Goal: Information Seeking & Learning: Learn about a topic

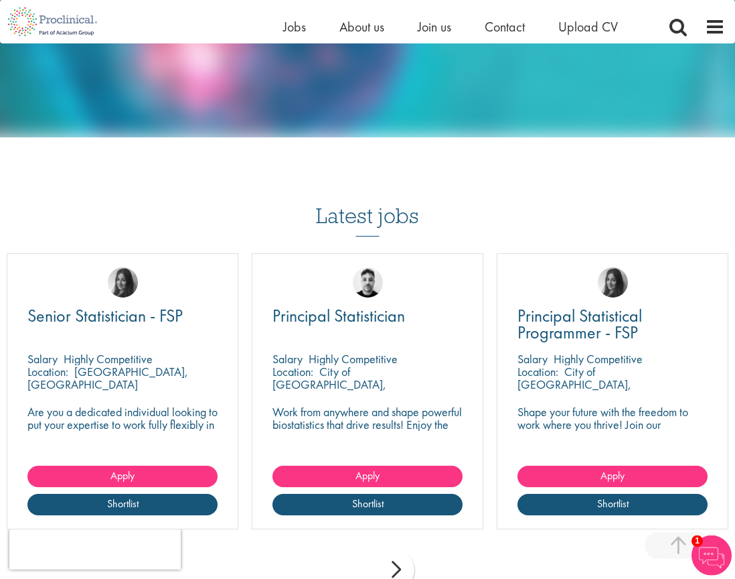
scroll to position [1386, 0]
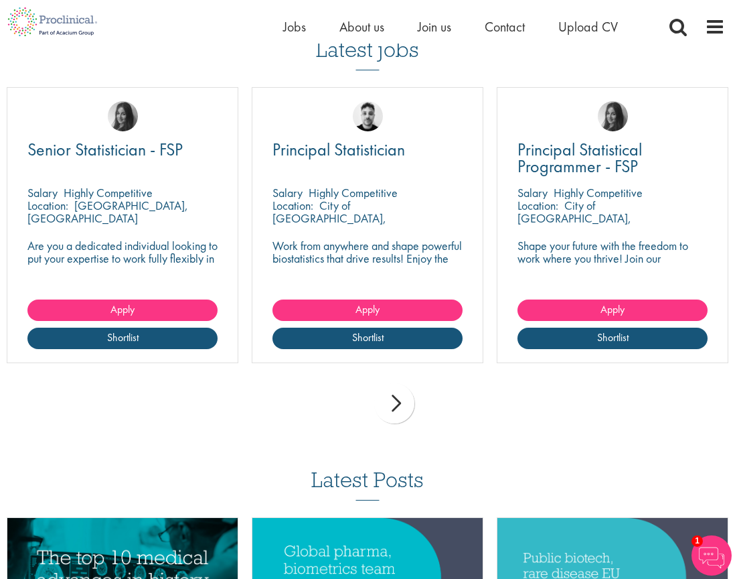
click at [404, 403] on div "next" at bounding box center [394, 403] width 40 height 40
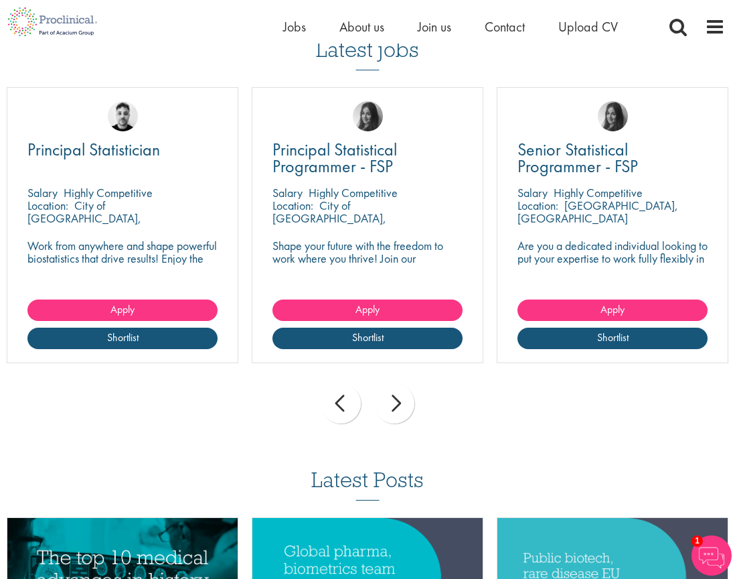
click at [404, 403] on div "next" at bounding box center [394, 403] width 40 height 40
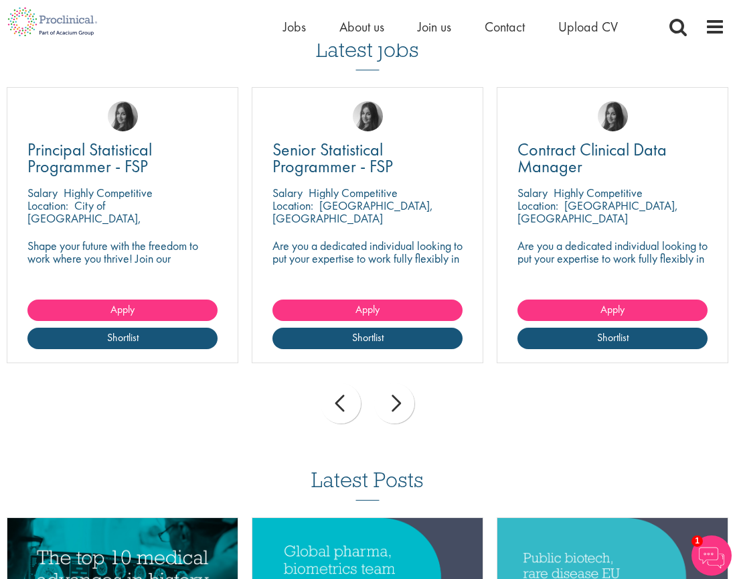
click at [390, 405] on div "next" at bounding box center [394, 403] width 40 height 40
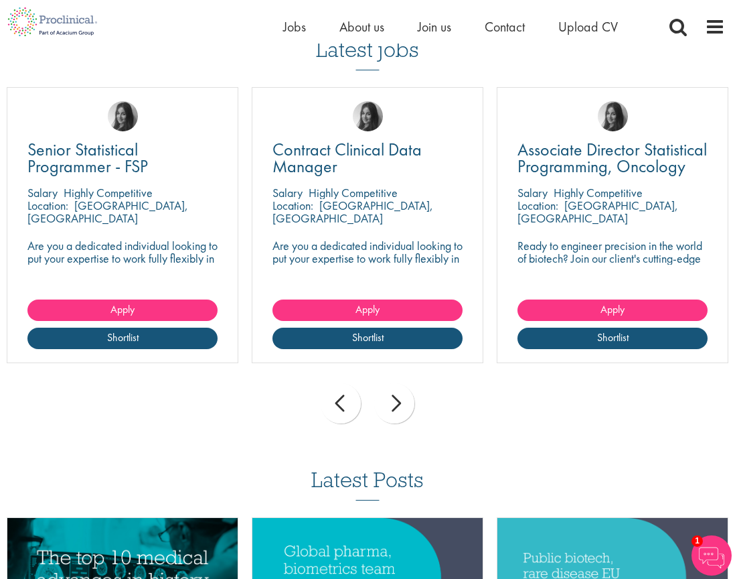
click at [400, 401] on div "next" at bounding box center [394, 403] width 40 height 40
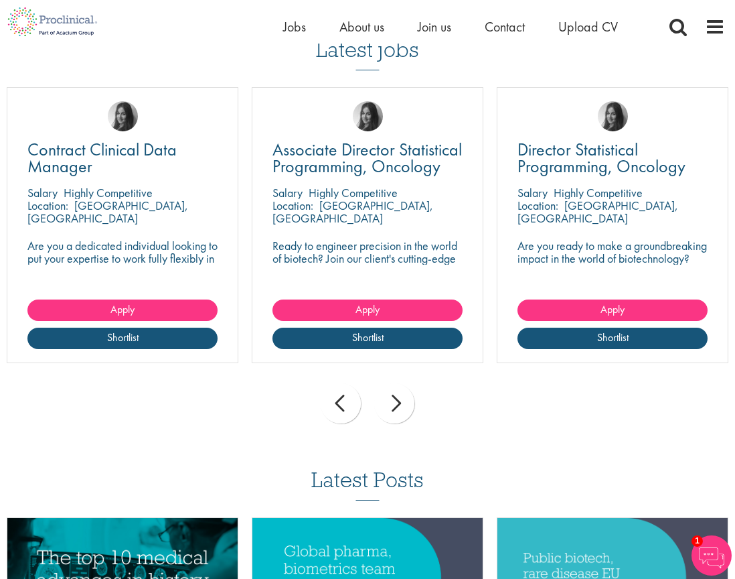
click at [400, 401] on div "next" at bounding box center [394, 403] width 40 height 40
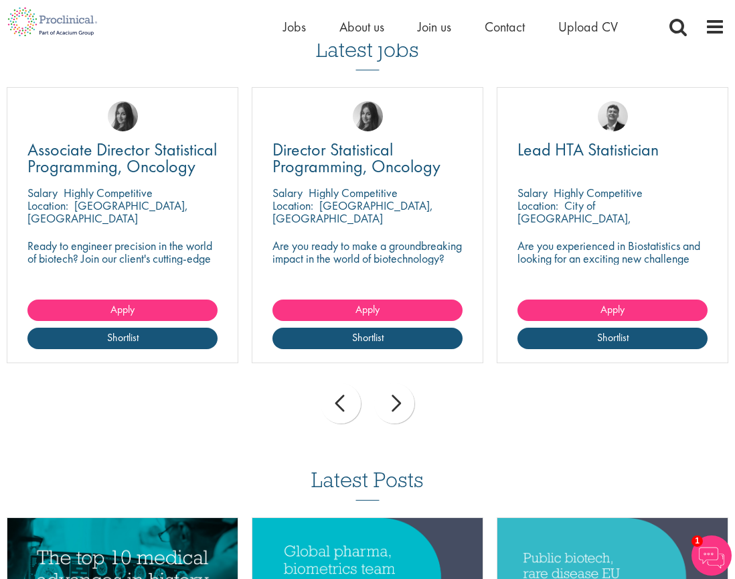
click at [400, 401] on div "next" at bounding box center [394, 403] width 40 height 40
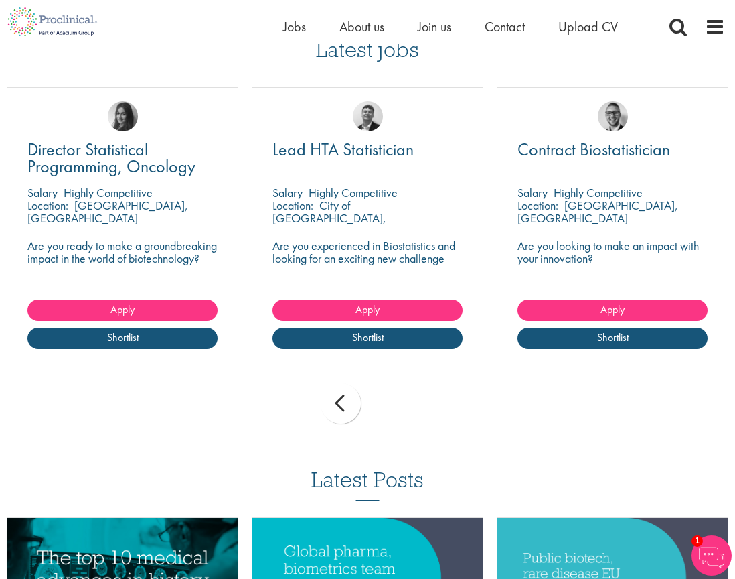
click at [400, 401] on div "prev next" at bounding box center [367, 405] width 735 height 58
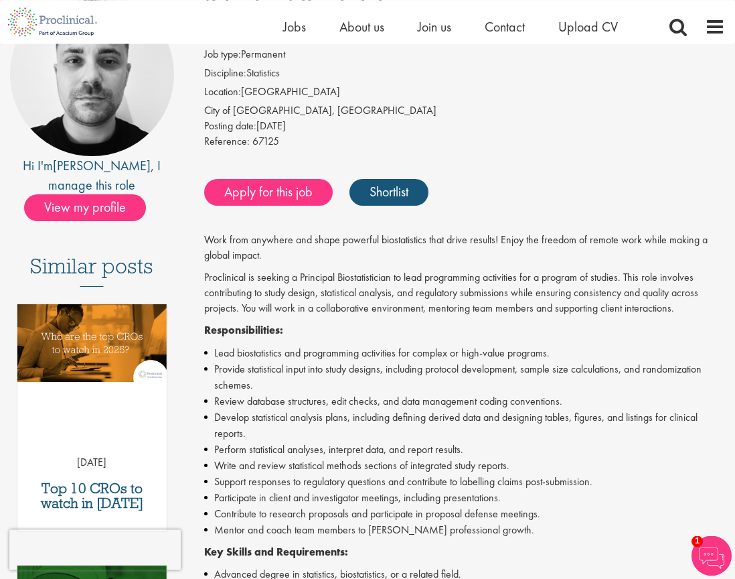
scroll to position [185, 0]
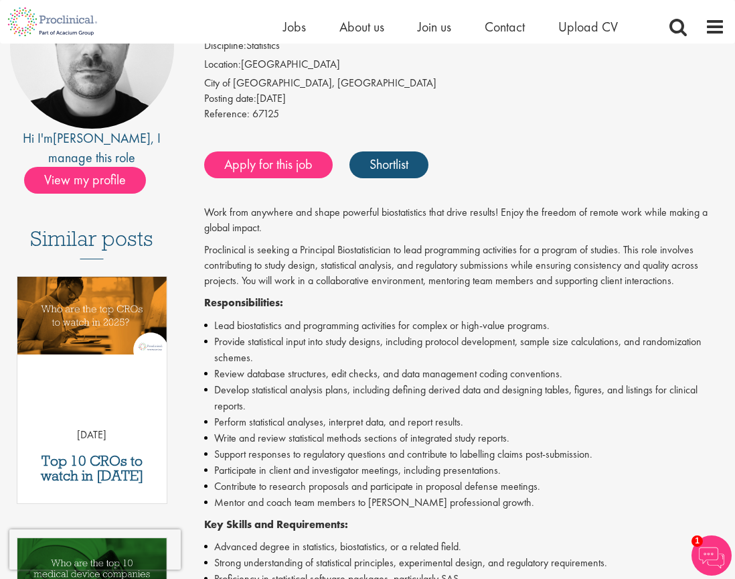
click at [304, 269] on p "Proclinical is seeking a Principal Biostatistician to lead programming activiti…" at bounding box center [465, 265] width 522 height 46
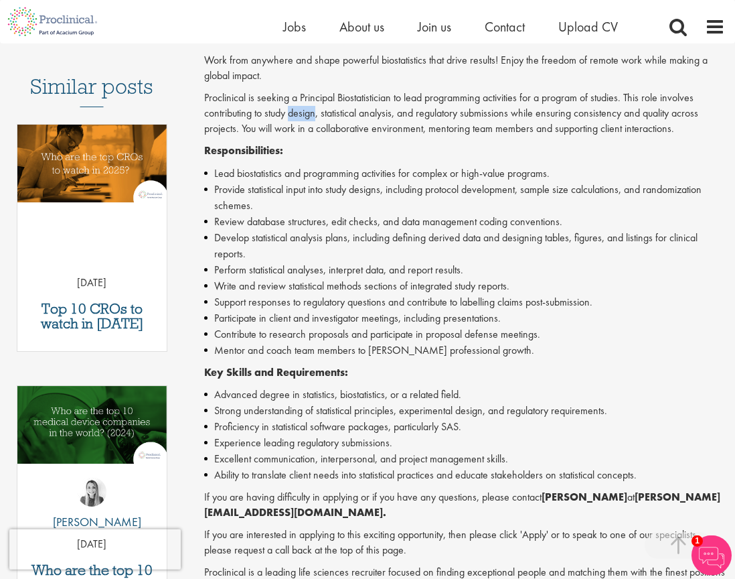
scroll to position [370, 0]
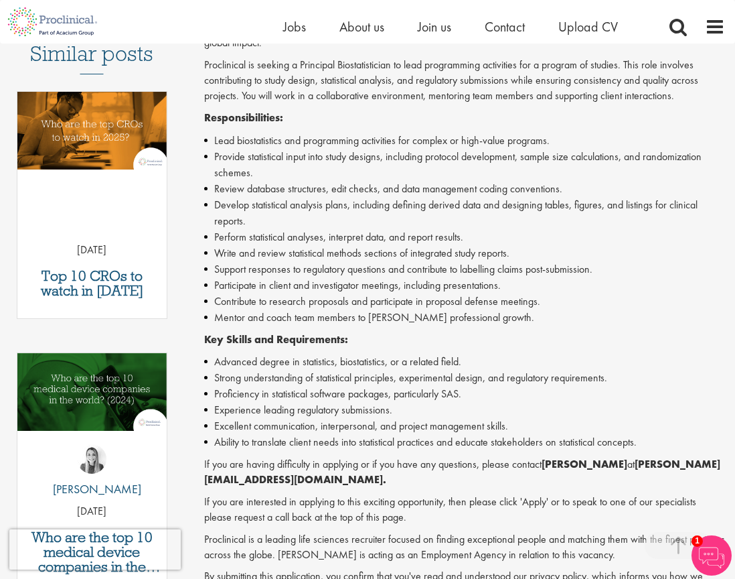
click at [265, 190] on li "Review database structures, edit checks, and data management coding conventions." at bounding box center [465, 189] width 522 height 16
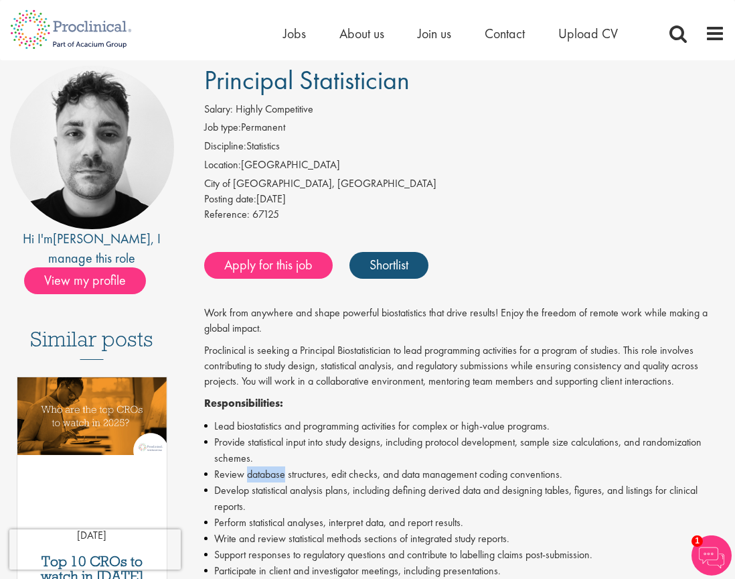
scroll to position [0, 0]
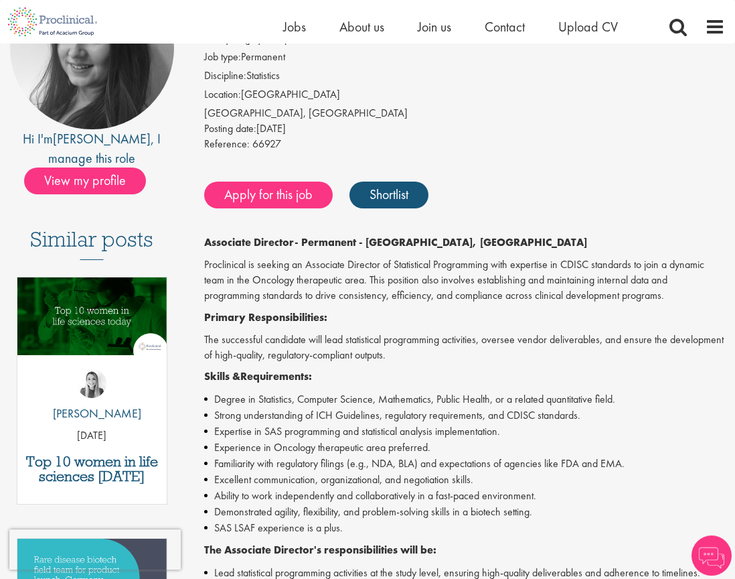
scroll to position [185, 0]
